Goal: Book appointment/travel/reservation

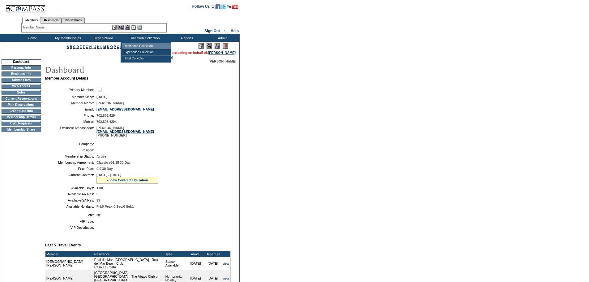
click at [153, 47] on td "Residence Collection" at bounding box center [146, 46] width 49 height 6
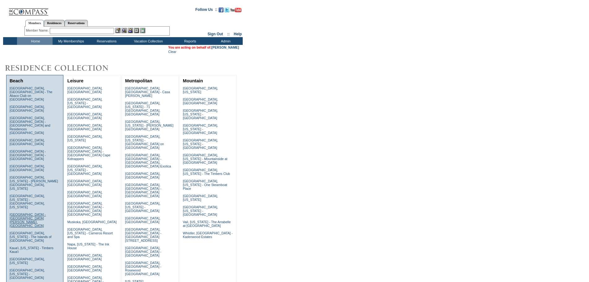
click at [37, 213] on link "[GEOGRAPHIC_DATA] - [GEOGRAPHIC_DATA][PERSON_NAME], [GEOGRAPHIC_DATA]" at bounding box center [28, 220] width 36 height 15
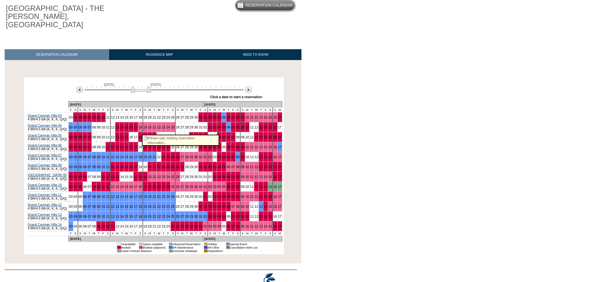
scroll to position [62, 0]
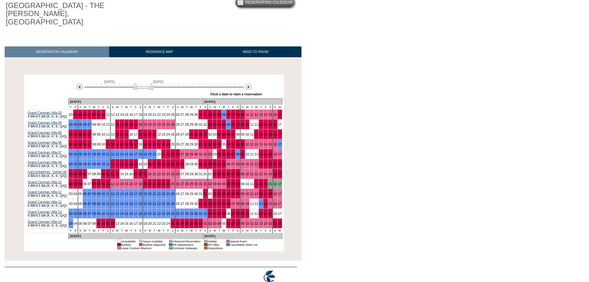
click at [148, 84] on img at bounding box center [143, 87] width 20 height 6
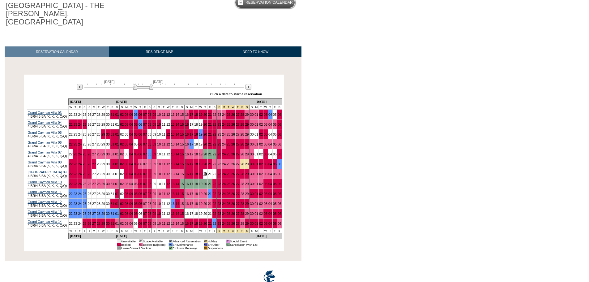
click at [204, 172] on link "20" at bounding box center [206, 174] width 4 height 4
